Goal: Transaction & Acquisition: Register for event/course

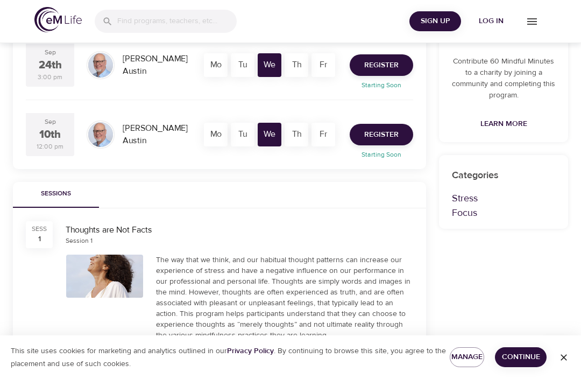
scroll to position [248, 0]
click at [387, 130] on span "Register" at bounding box center [381, 135] width 34 height 13
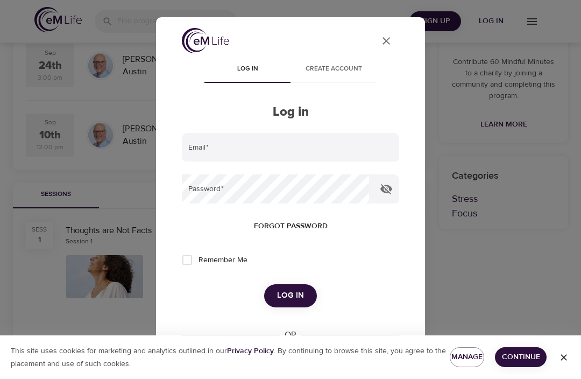
click at [248, 153] on input "email" at bounding box center [290, 147] width 217 height 29
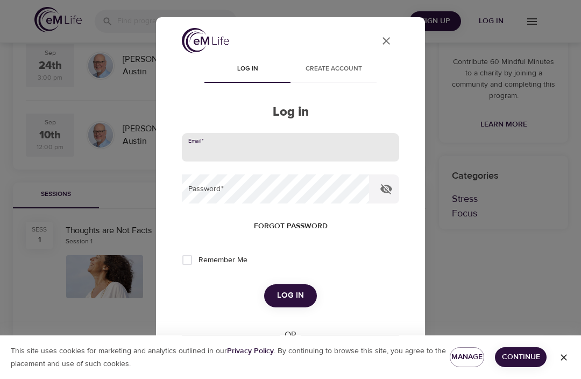
scroll to position [248, 0]
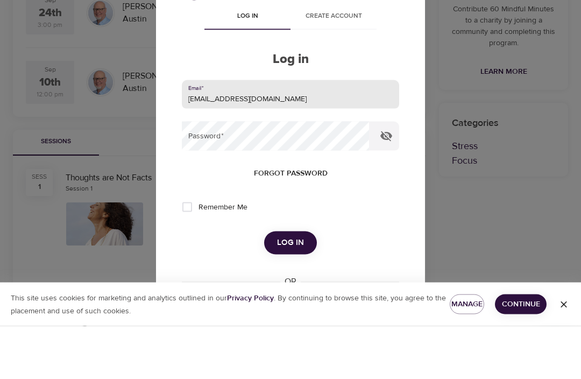
type input "[EMAIL_ADDRESS][DOMAIN_NAME]"
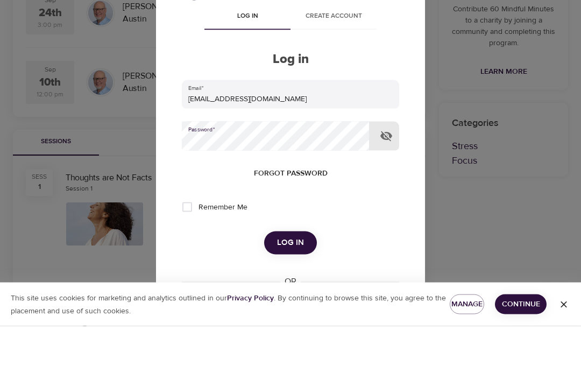
click at [381, 182] on icon "button" at bounding box center [386, 188] width 13 height 13
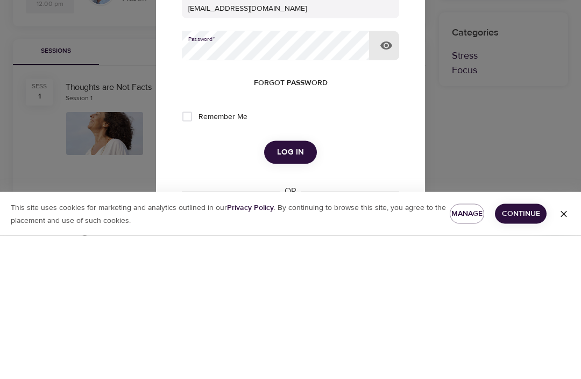
click at [300, 288] on span "Log in" at bounding box center [290, 295] width 27 height 14
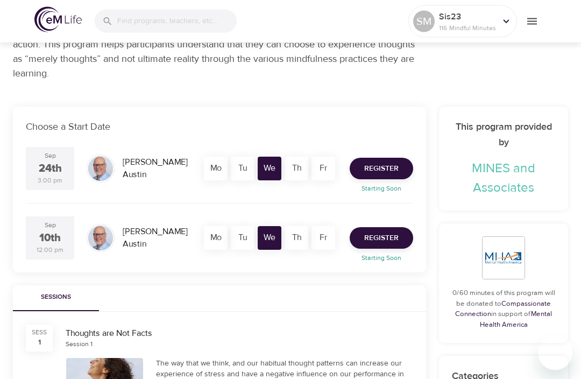
scroll to position [146, 0]
click at [381, 246] on button "Register" at bounding box center [381, 238] width 63 height 22
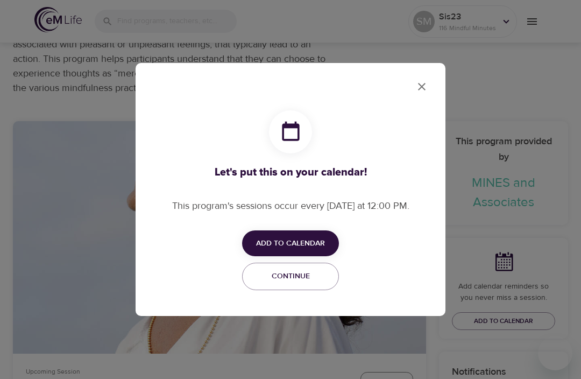
checkbox input "true"
click at [312, 254] on button "Add to Calendar" at bounding box center [290, 243] width 97 height 26
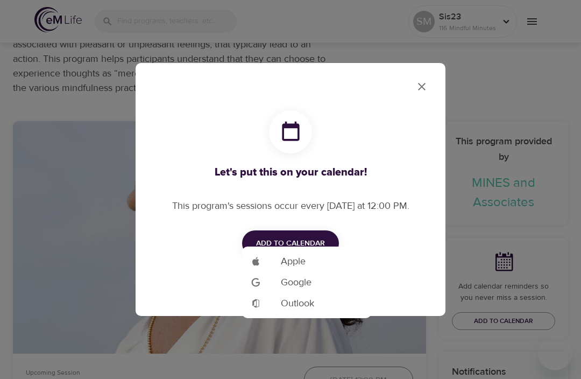
click at [297, 265] on span "Apple" at bounding box center [293, 261] width 25 height 15
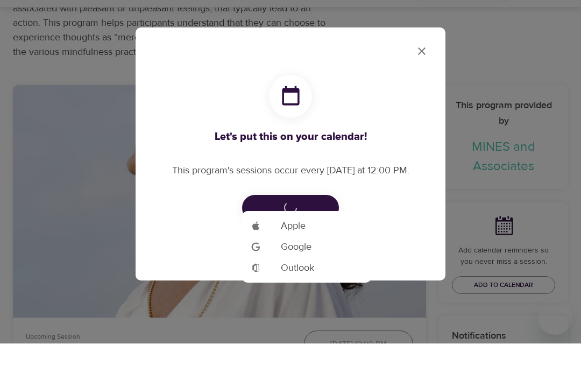
scroll to position [182, 0]
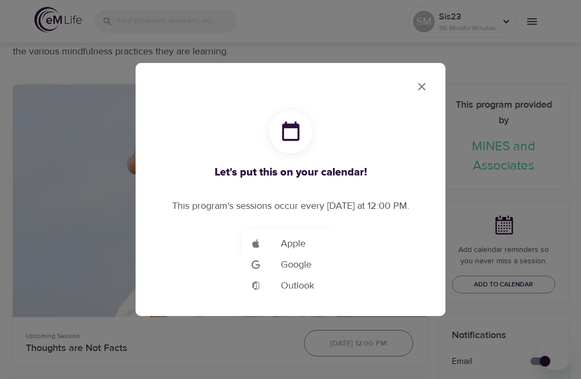
click at [421, 88] on div at bounding box center [290, 189] width 581 height 379
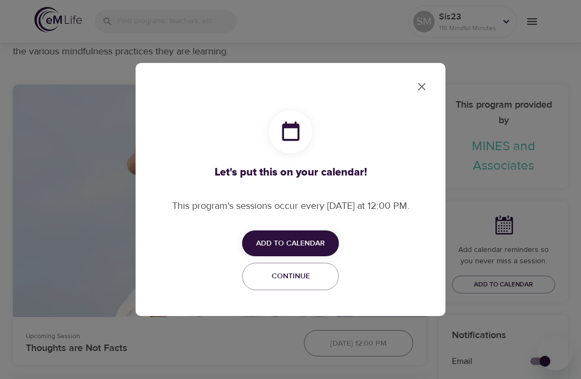
click at [424, 91] on icon "close" at bounding box center [421, 86] width 13 height 13
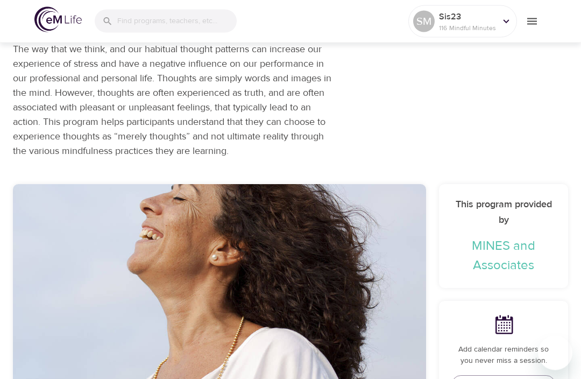
scroll to position [0, 0]
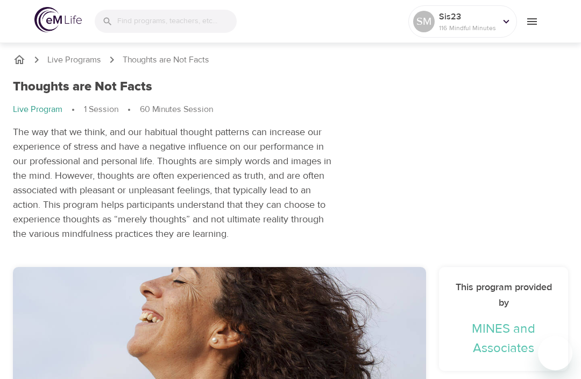
click at [316, 0] on div "SM Sis23 116 Mindful Minutes" at bounding box center [290, 21] width 581 height 43
click at [333, 2] on div "SM Sis23 116 Mindful Minutes" at bounding box center [290, 21] width 581 height 43
